Goal: Navigation & Orientation: Find specific page/section

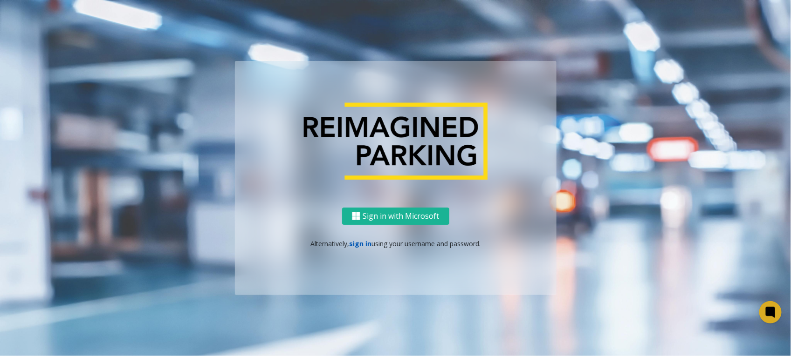
click at [359, 246] on link "sign in" at bounding box center [360, 243] width 22 height 9
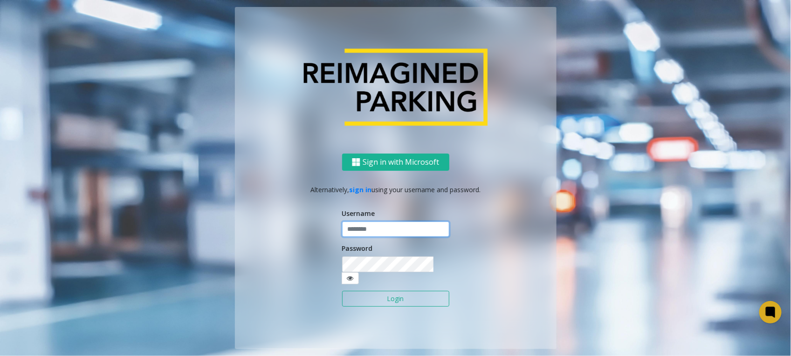
click at [368, 232] on input "text" at bounding box center [395, 230] width 107 height 16
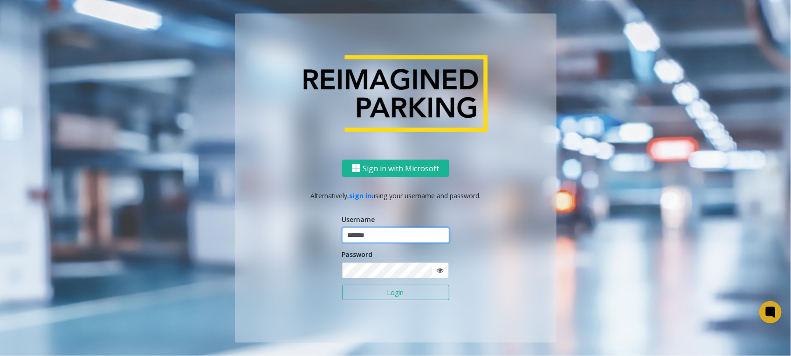
type input "*******"
click at [342, 285] on button "Login" at bounding box center [395, 293] width 107 height 16
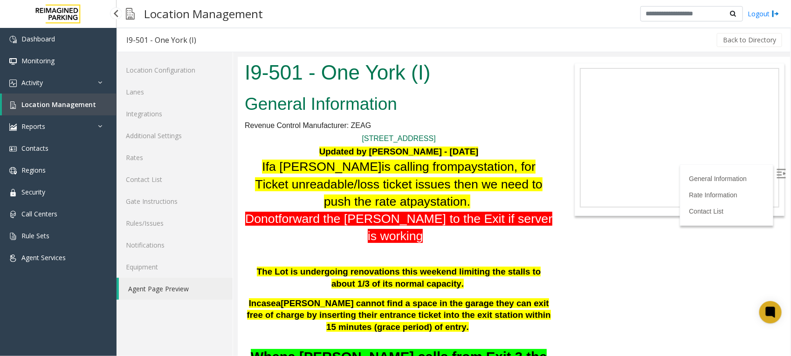
click at [75, 102] on span "Location Management" at bounding box center [58, 104] width 75 height 9
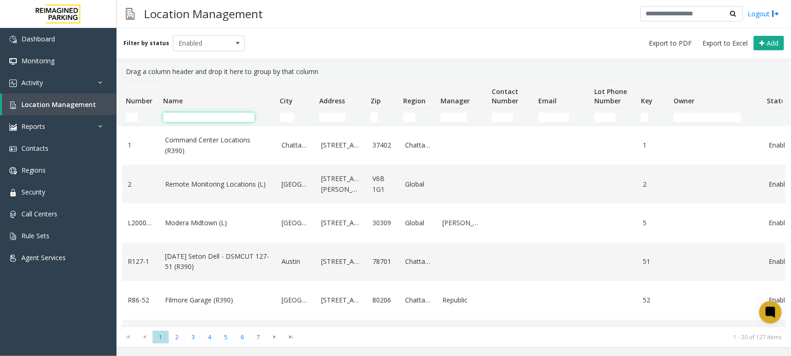
click at [218, 118] on input "Name Filter" at bounding box center [208, 117] width 91 height 9
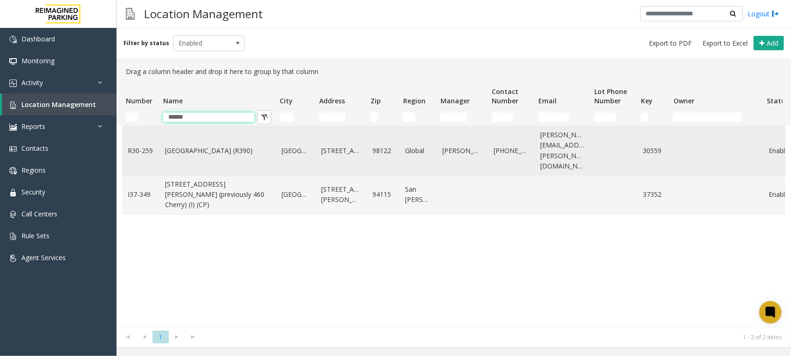
type input "******"
click at [194, 148] on link "[GEOGRAPHIC_DATA] (R390)" at bounding box center [217, 151] width 105 height 10
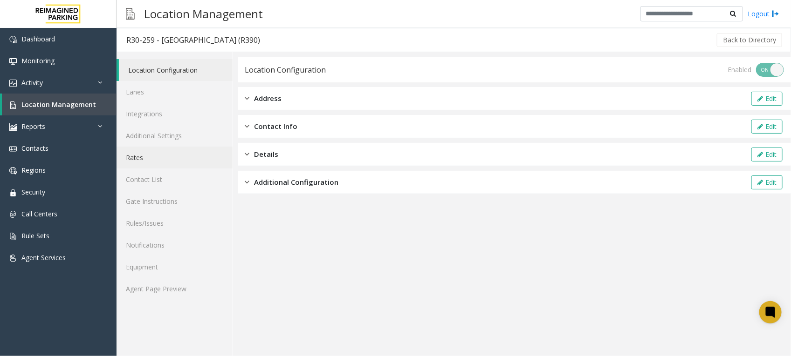
click at [137, 157] on link "Rates" at bounding box center [174, 158] width 116 height 22
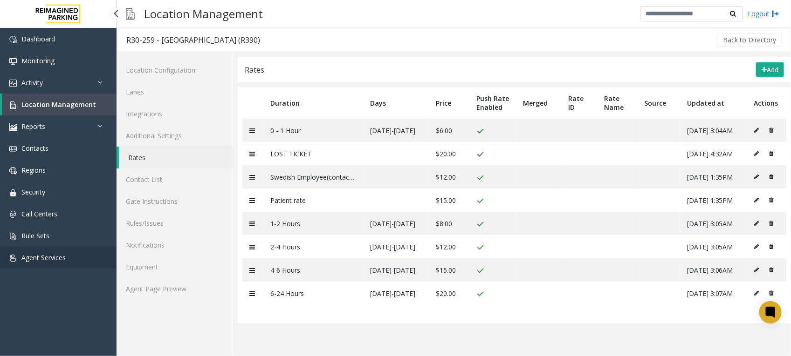
click at [45, 252] on link "Agent Services" at bounding box center [58, 258] width 116 height 22
click at [55, 102] on span "Location Management" at bounding box center [58, 104] width 75 height 9
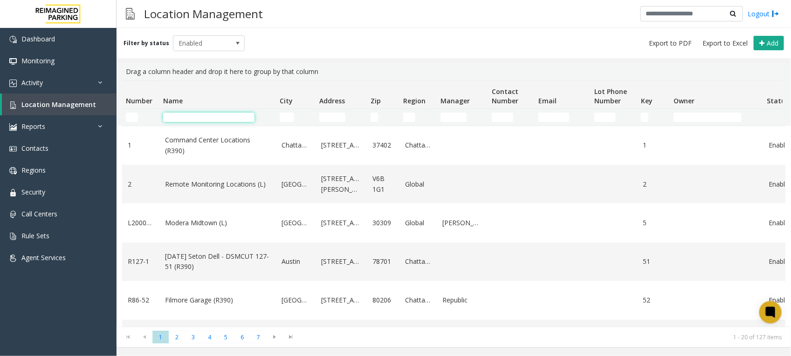
click at [223, 116] on input "Name Filter" at bounding box center [208, 117] width 91 height 9
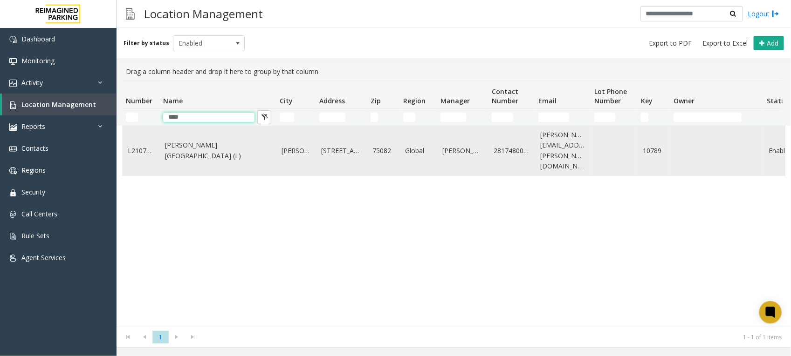
type input "****"
click at [188, 147] on link "[PERSON_NAME][GEOGRAPHIC_DATA] (L)" at bounding box center [217, 150] width 105 height 21
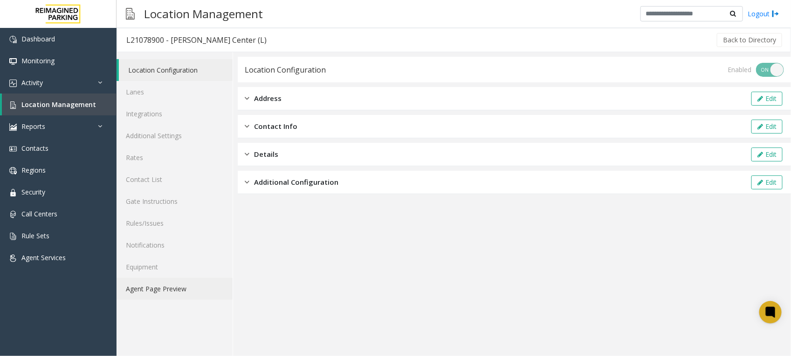
click at [143, 289] on link "Agent Page Preview" at bounding box center [174, 289] width 116 height 22
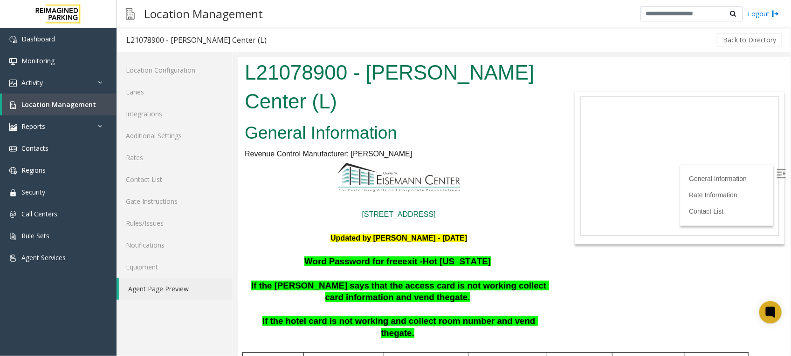
scroll to position [116, 0]
